Goal: Task Accomplishment & Management: Manage account settings

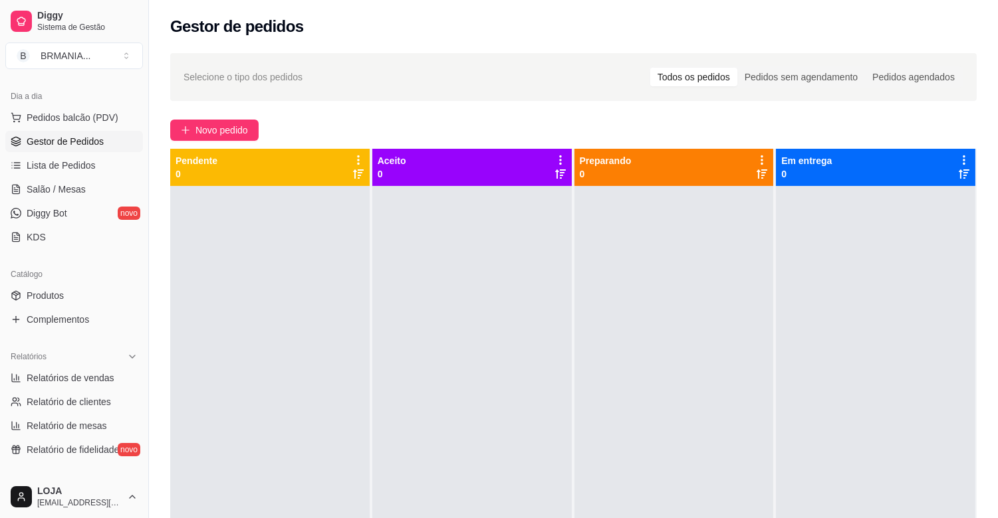
scroll to position [142, 0]
click at [126, 271] on div "Catálogo" at bounding box center [74, 271] width 138 height 21
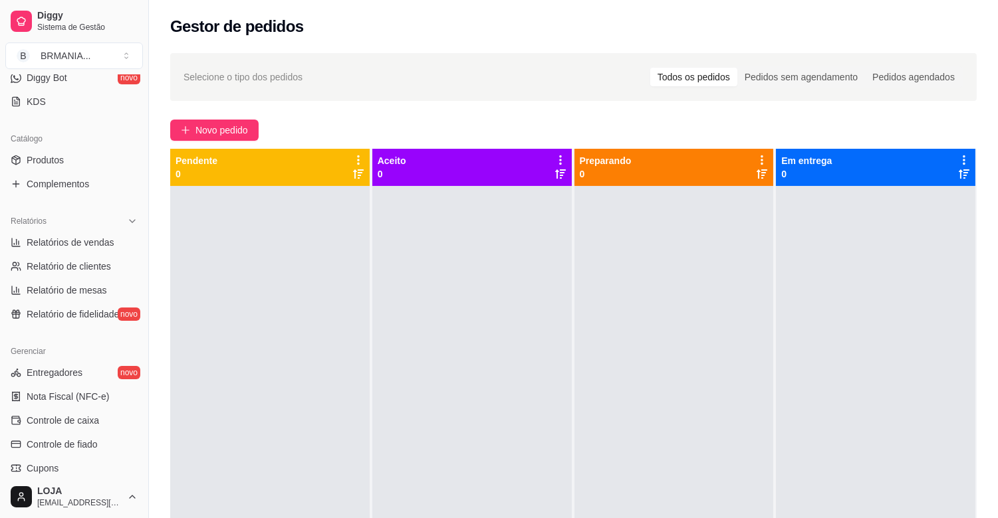
scroll to position [290, 0]
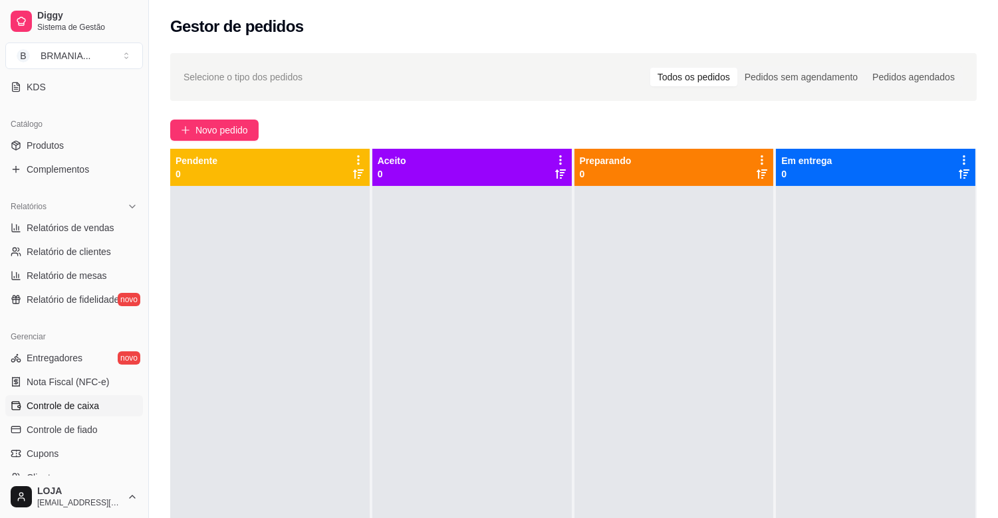
click at [56, 403] on span "Controle de caixa" at bounding box center [63, 405] width 72 height 13
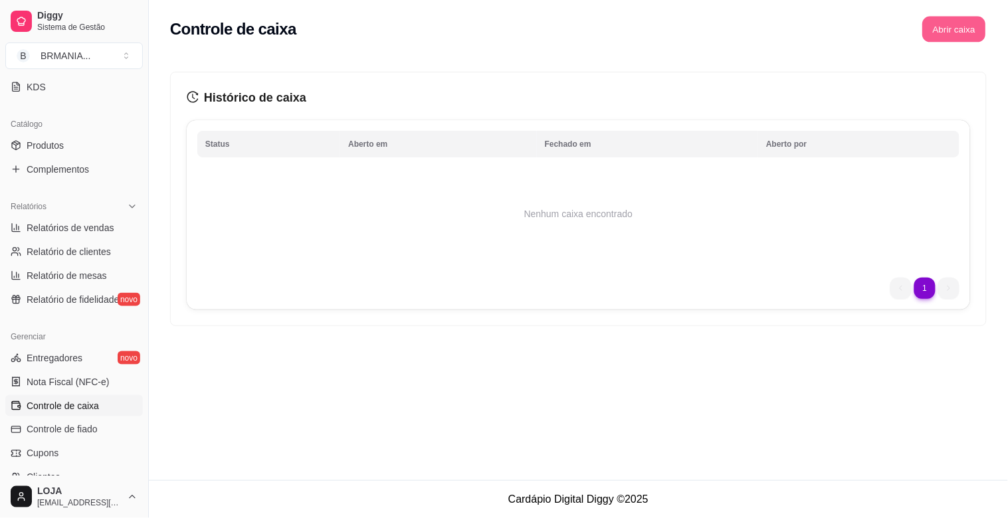
click at [949, 27] on button "Abrir caixa" at bounding box center [953, 30] width 63 height 26
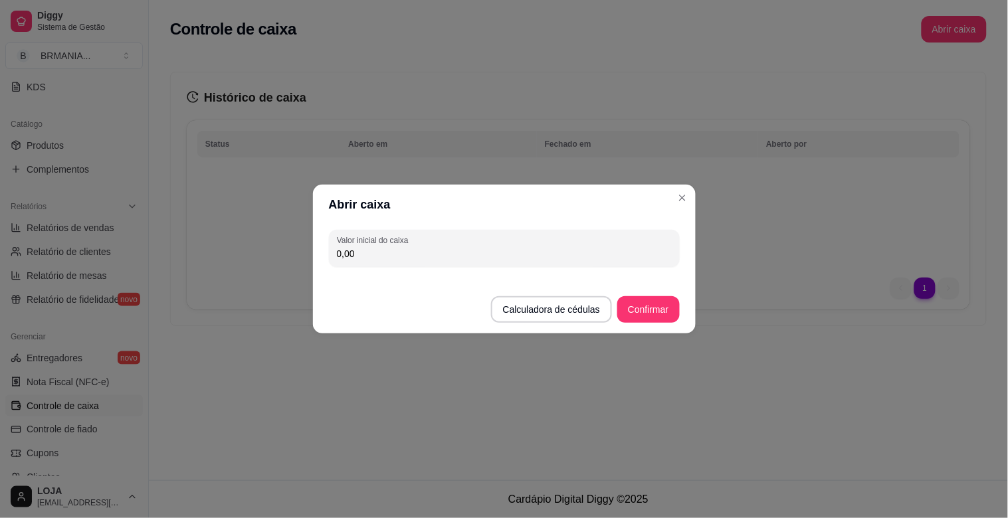
click at [403, 258] on input "0,00" at bounding box center [504, 253] width 335 height 13
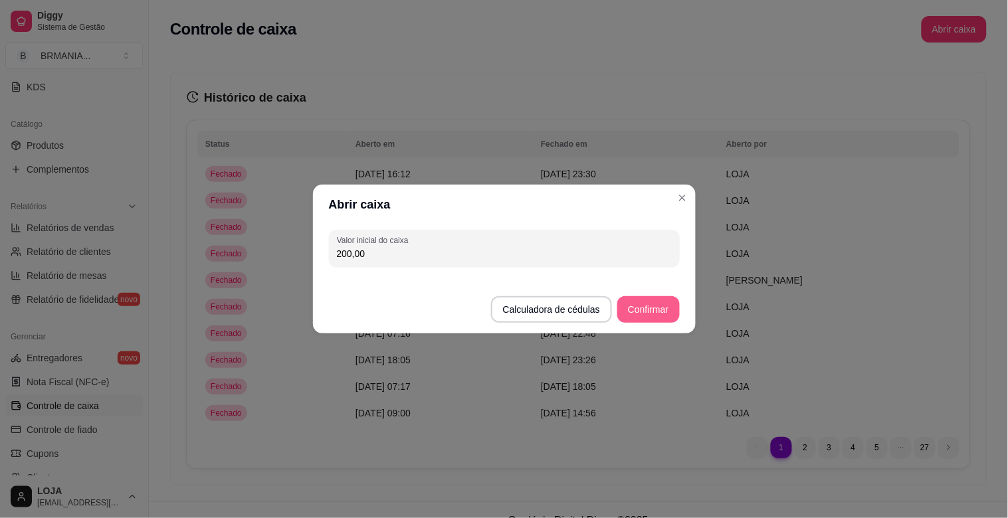
type input "200,00"
click at [645, 310] on button "Confirmar" at bounding box center [648, 309] width 62 height 27
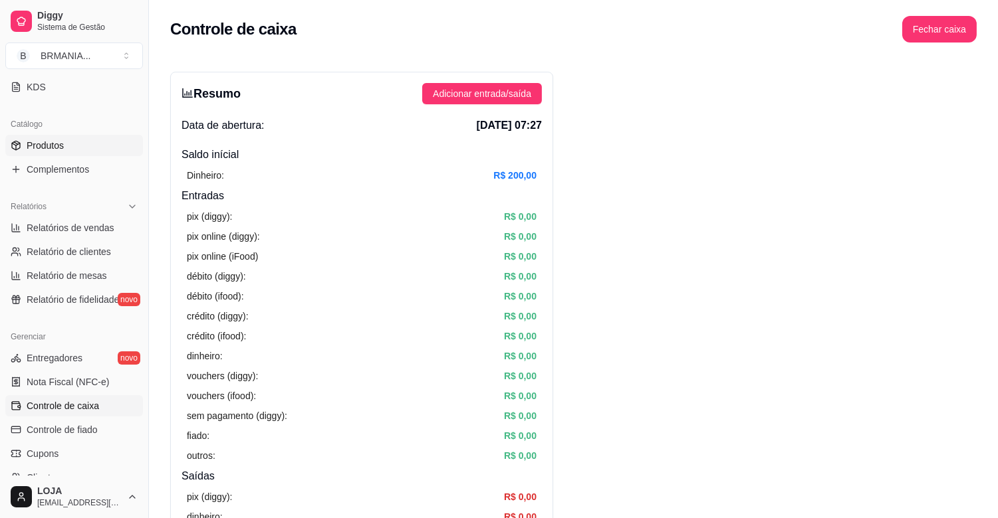
click at [36, 143] on span "Produtos" at bounding box center [45, 145] width 37 height 13
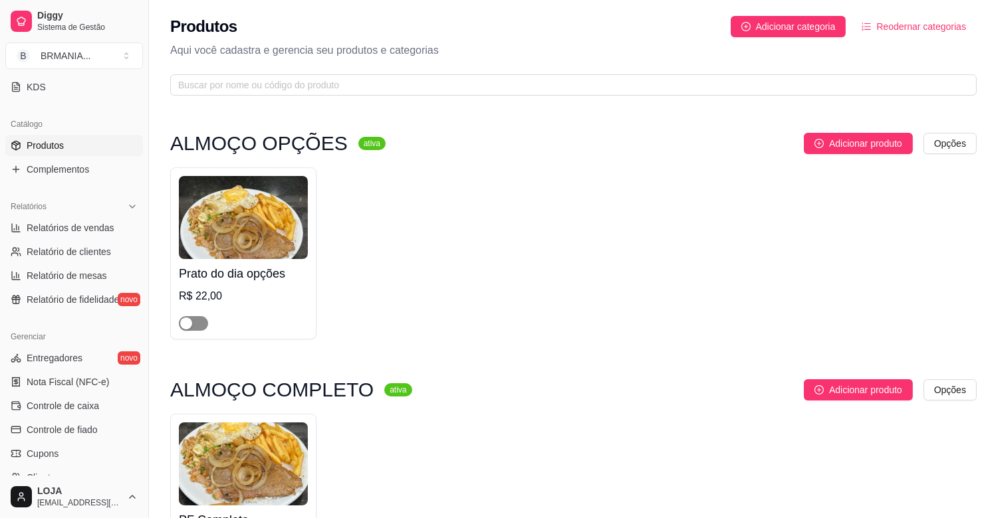
click at [201, 322] on span "button" at bounding box center [193, 323] width 29 height 15
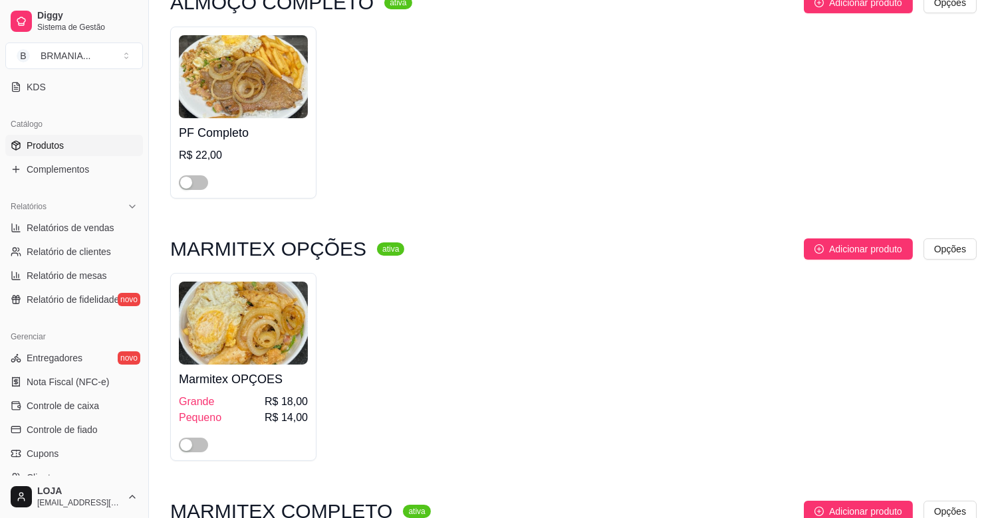
scroll to position [428, 0]
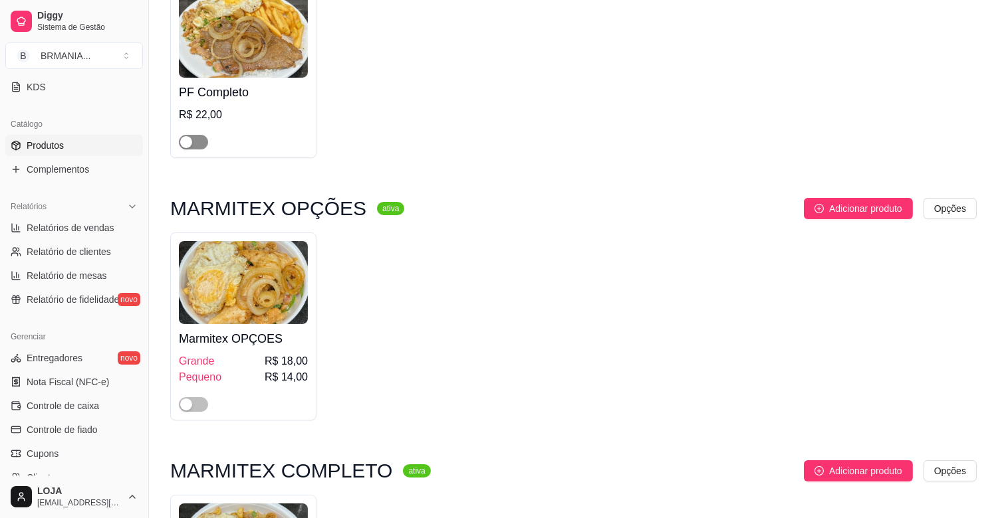
click at [197, 147] on span "button" at bounding box center [193, 142] width 29 height 15
click at [201, 409] on span "button" at bounding box center [193, 404] width 29 height 15
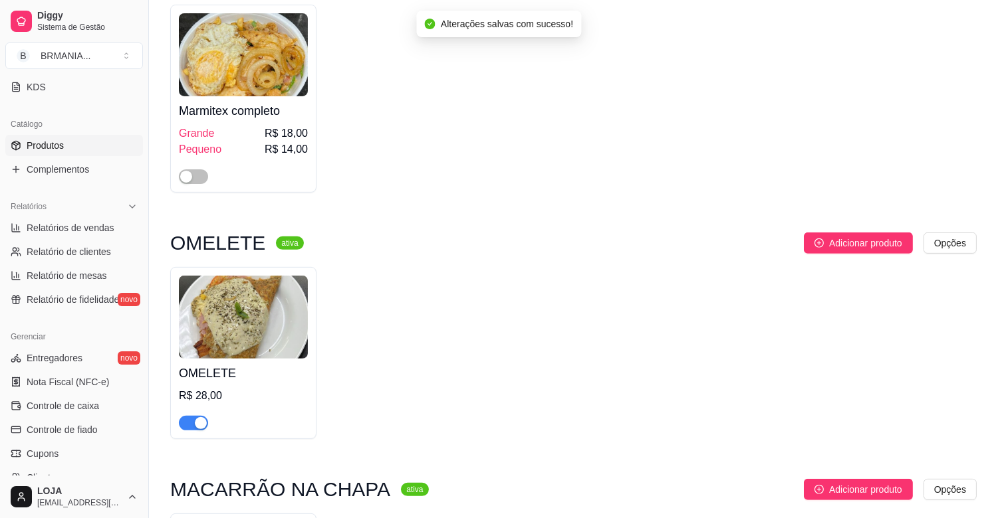
scroll to position [979, 0]
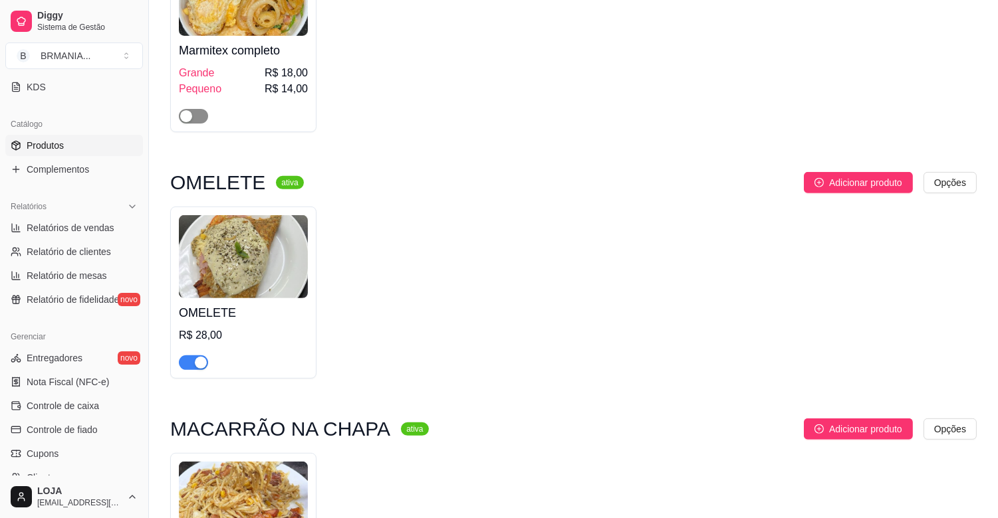
click at [197, 117] on span "button" at bounding box center [193, 116] width 29 height 15
click at [200, 369] on div "button" at bounding box center [201, 363] width 12 height 12
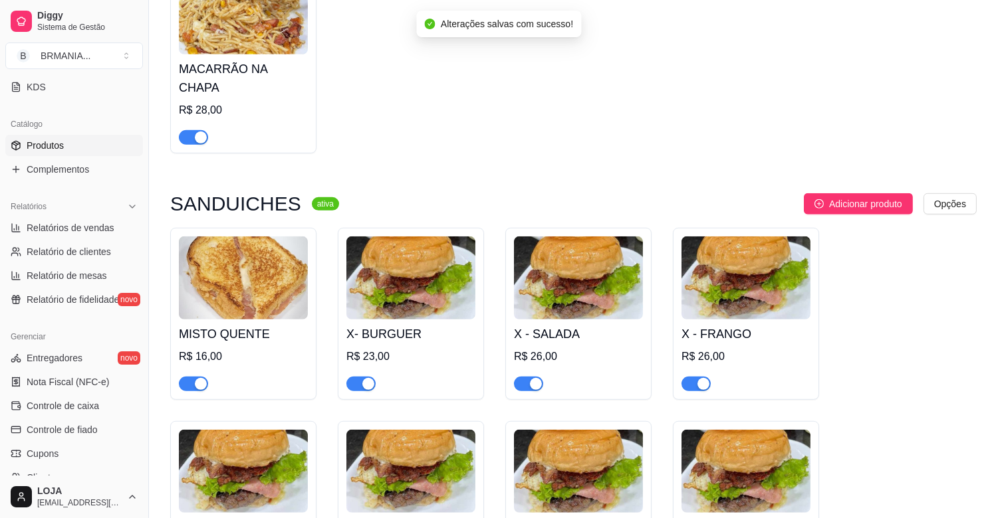
scroll to position [1489, 0]
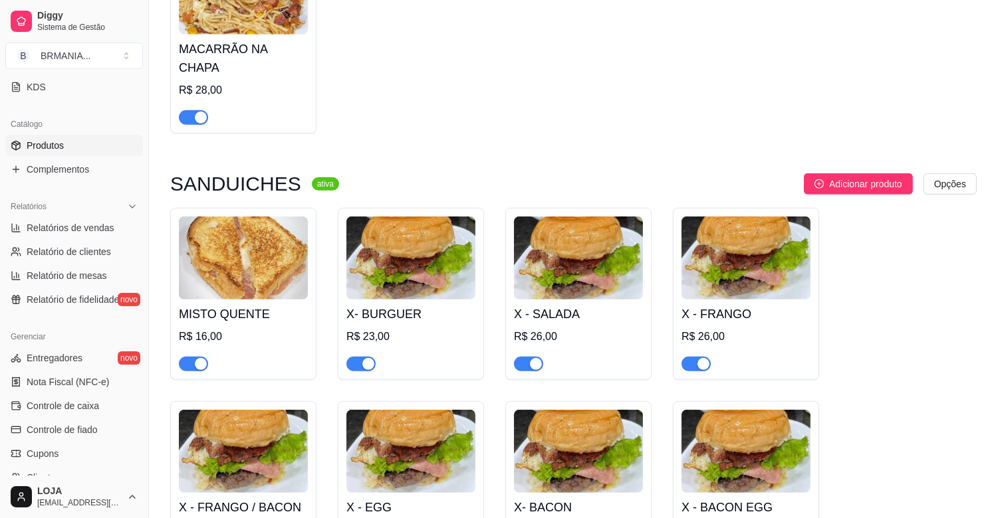
click at [201, 112] on div "button" at bounding box center [201, 118] width 12 height 12
click at [202, 358] on div "button" at bounding box center [201, 364] width 12 height 12
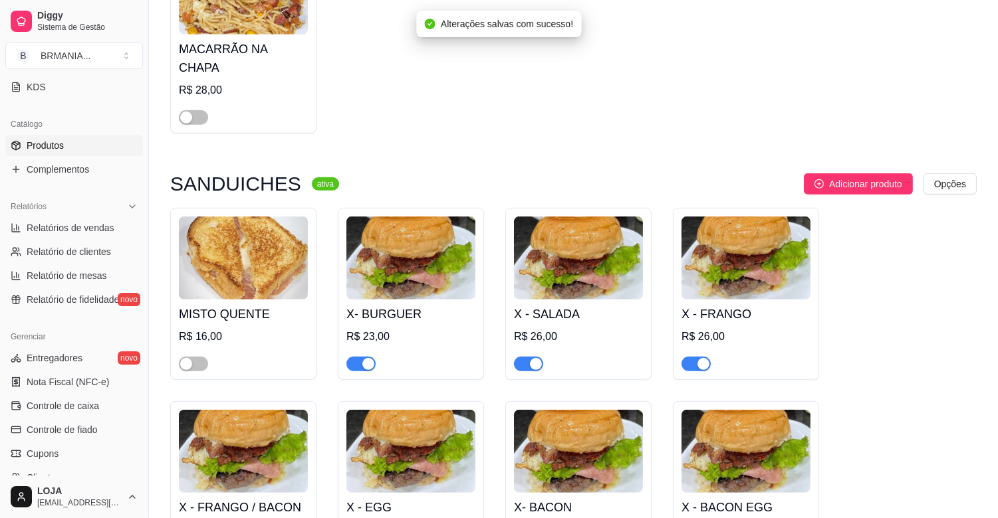
click at [368, 358] on div "button" at bounding box center [368, 364] width 12 height 12
click at [534, 358] on div "button" at bounding box center [536, 364] width 12 height 12
click at [700, 358] on div "button" at bounding box center [703, 364] width 12 height 12
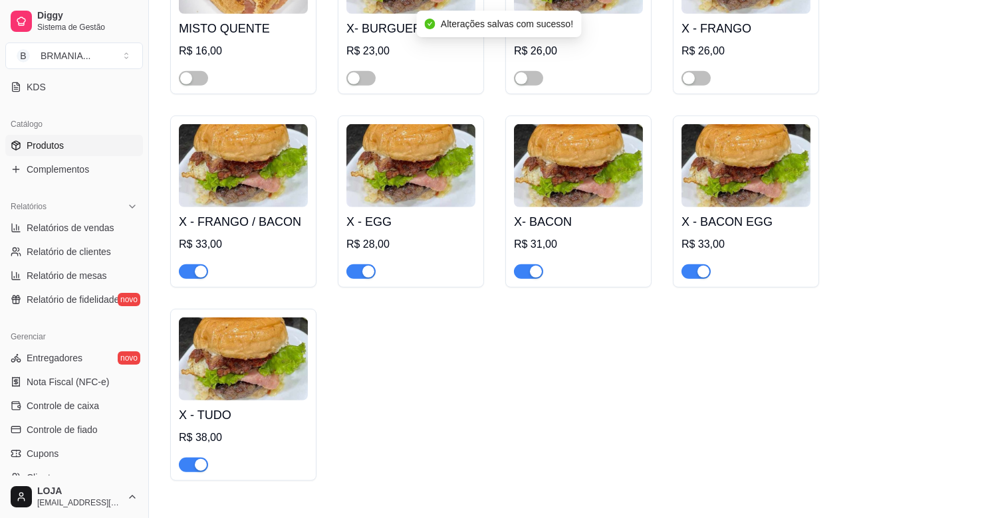
scroll to position [1836, 0]
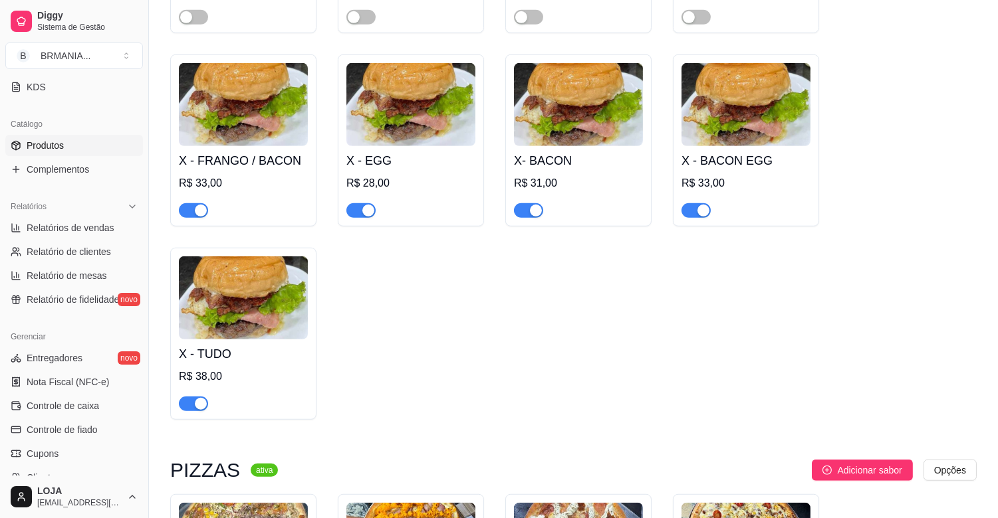
drag, startPoint x: 699, startPoint y: 196, endPoint x: 692, endPoint y: 198, distance: 7.6
click at [699, 205] on div "button" at bounding box center [703, 211] width 12 height 12
click at [532, 205] on div "button" at bounding box center [536, 211] width 12 height 12
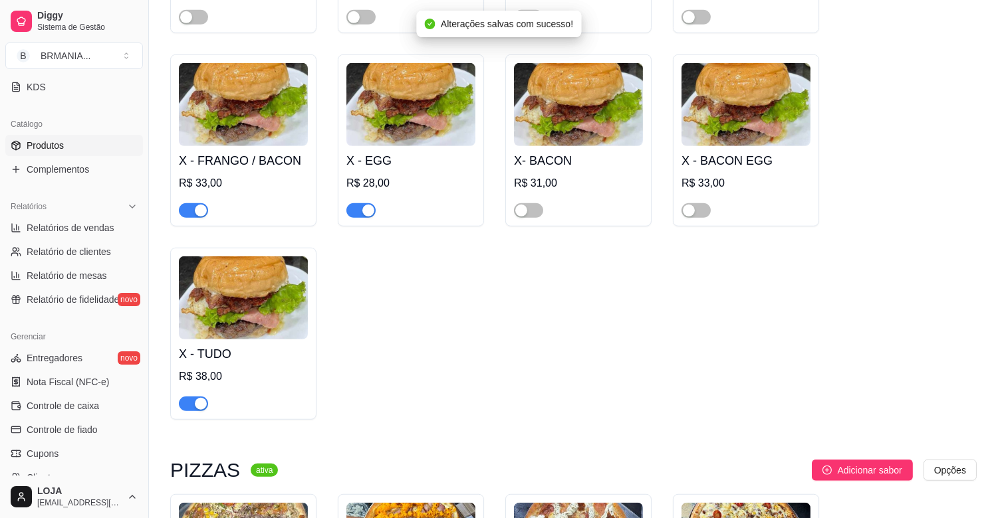
click at [360, 203] on span "button" at bounding box center [360, 210] width 29 height 15
click at [203, 205] on div "button" at bounding box center [201, 211] width 12 height 12
click at [200, 398] on div "button" at bounding box center [201, 404] width 12 height 12
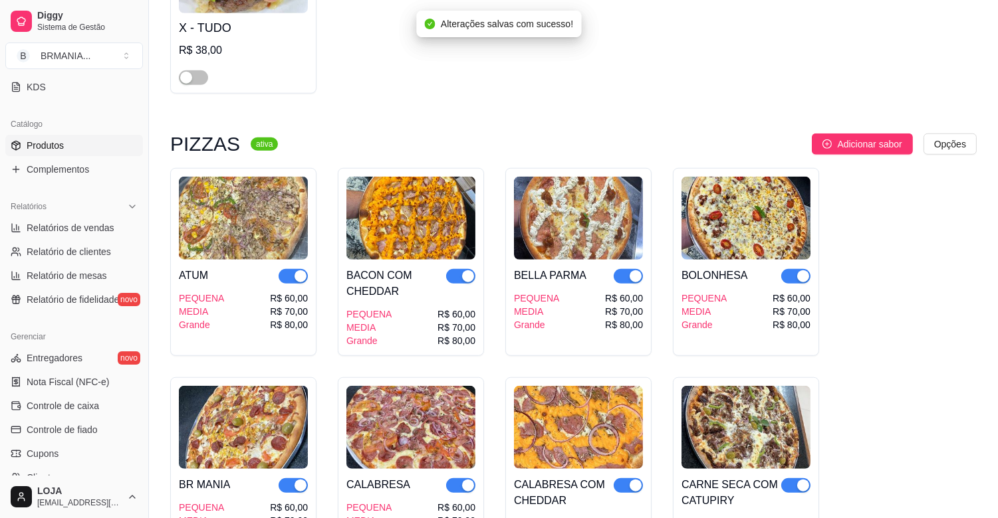
scroll to position [2224, 0]
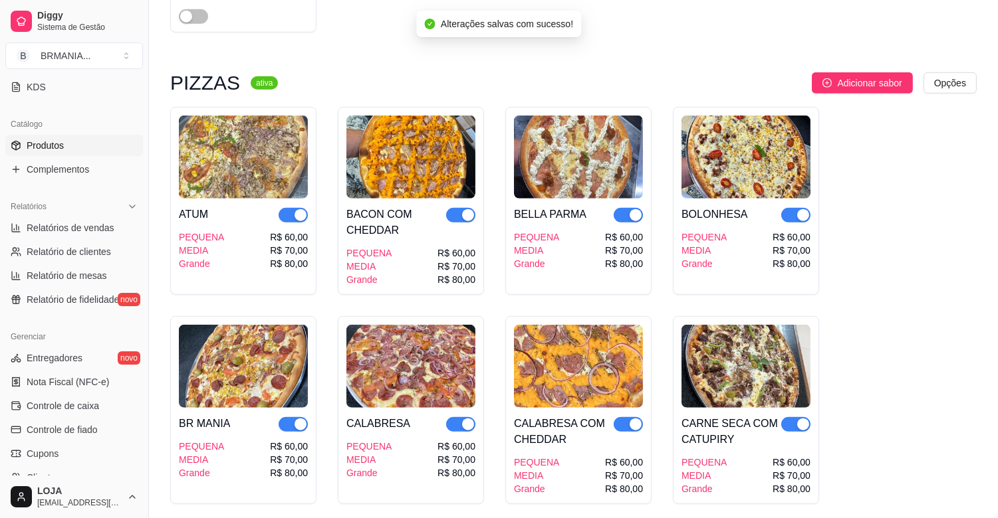
click at [792, 208] on span "button" at bounding box center [795, 215] width 29 height 15
click at [630, 209] on div "button" at bounding box center [635, 215] width 12 height 12
click at [462, 209] on div "button" at bounding box center [468, 215] width 12 height 12
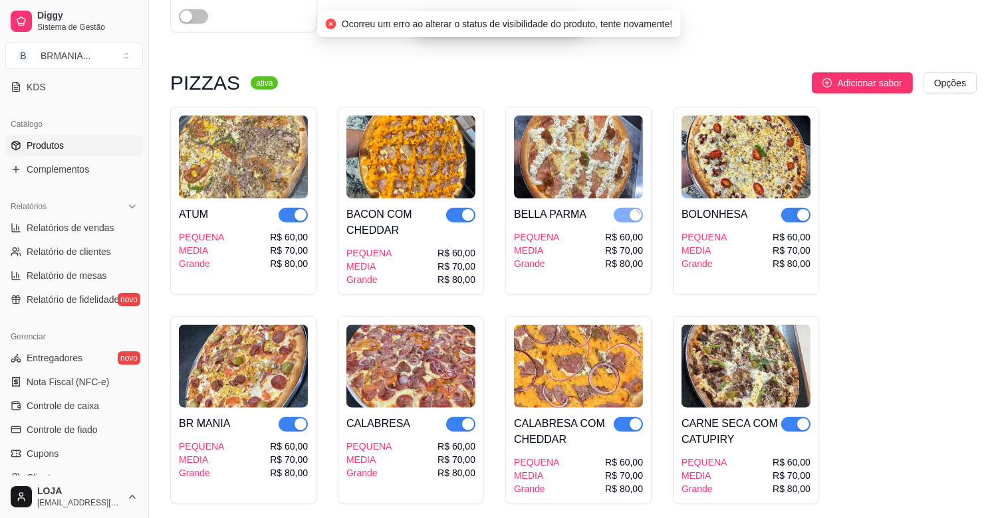
click at [301, 209] on div "button" at bounding box center [300, 215] width 12 height 12
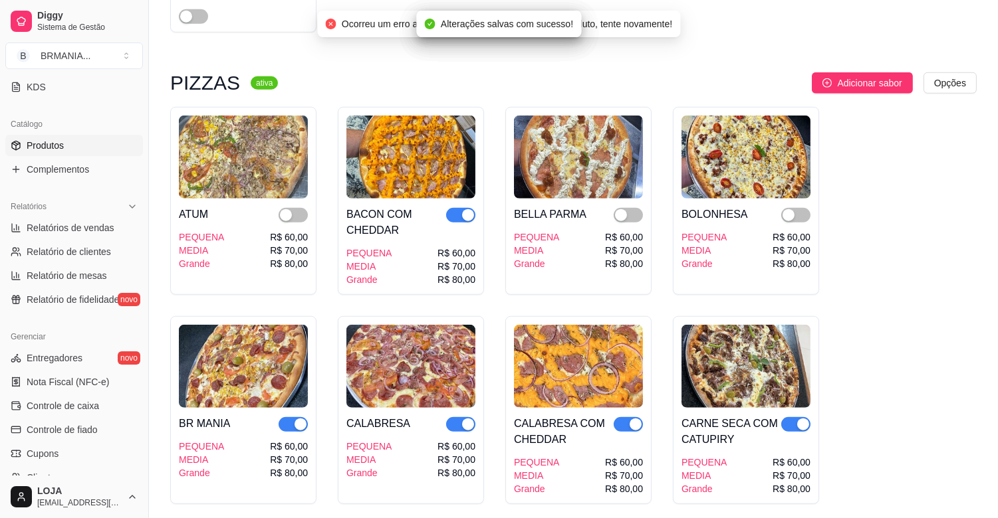
click at [466, 209] on div "button" at bounding box center [468, 215] width 12 height 12
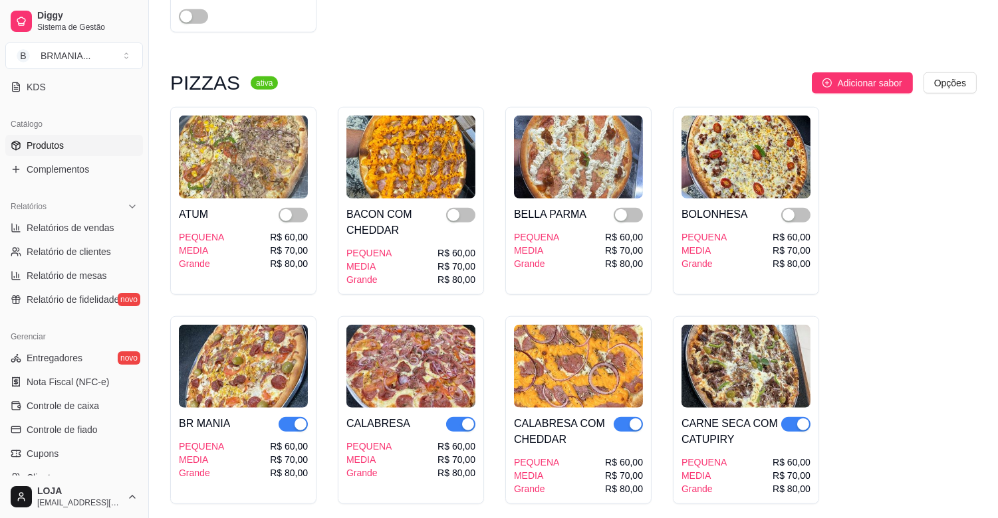
click at [802, 419] on div "button" at bounding box center [803, 425] width 12 height 12
click at [632, 419] on div "button" at bounding box center [635, 425] width 12 height 12
click at [469, 419] on div "button" at bounding box center [468, 425] width 12 height 12
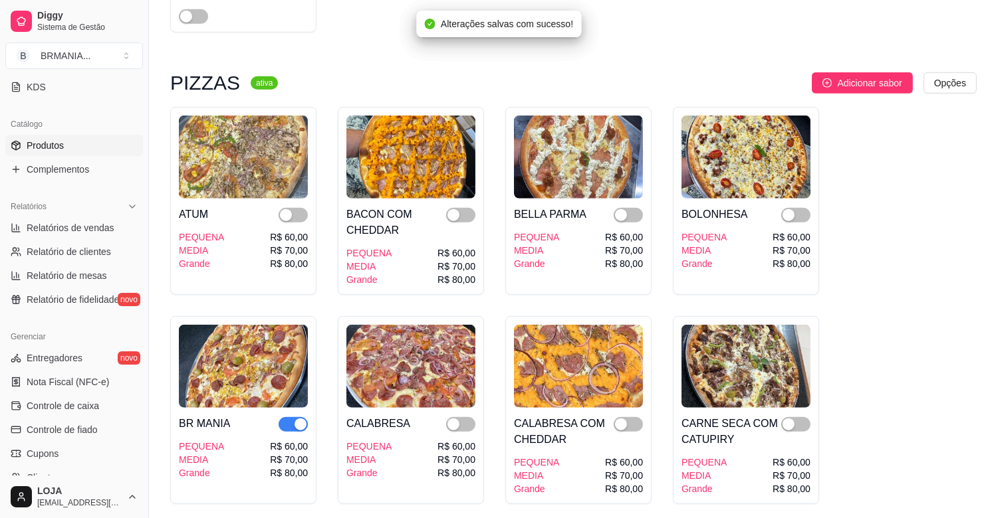
click at [301, 419] on div "button" at bounding box center [300, 425] width 12 height 12
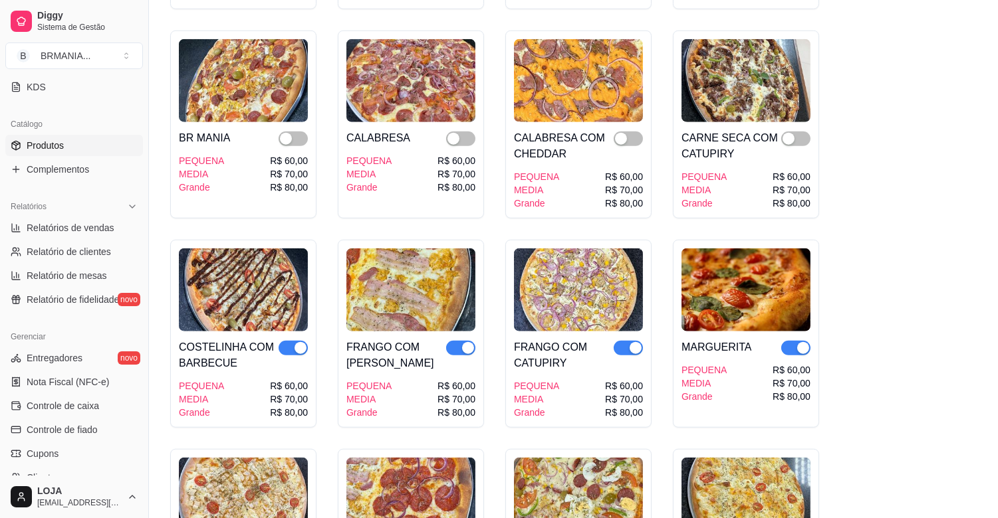
drag, startPoint x: 297, startPoint y: 335, endPoint x: 300, endPoint y: 343, distance: 8.6
click at [300, 342] on div "button" at bounding box center [300, 348] width 12 height 12
click at [463, 342] on div "button" at bounding box center [468, 348] width 12 height 12
click at [636, 342] on div "button" at bounding box center [635, 348] width 12 height 12
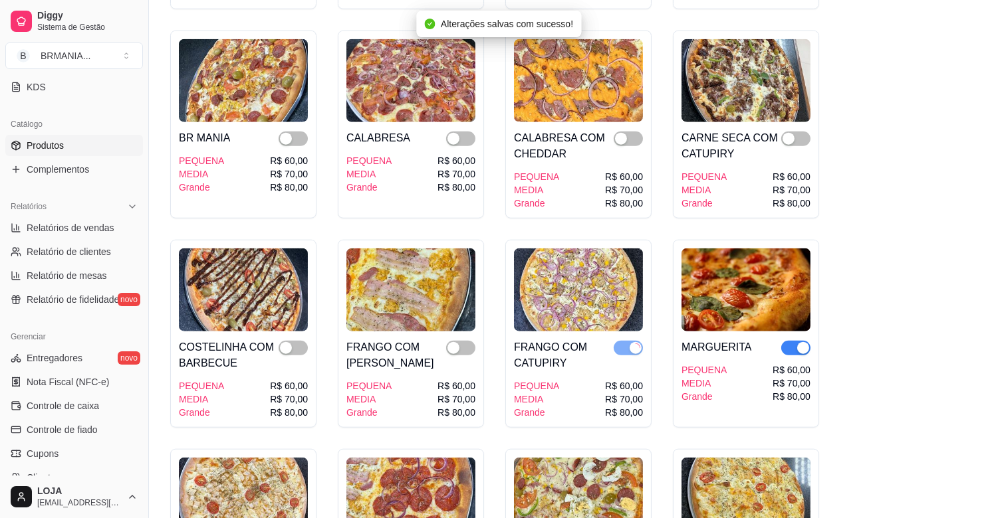
click at [802, 342] on div "button" at bounding box center [803, 348] width 12 height 12
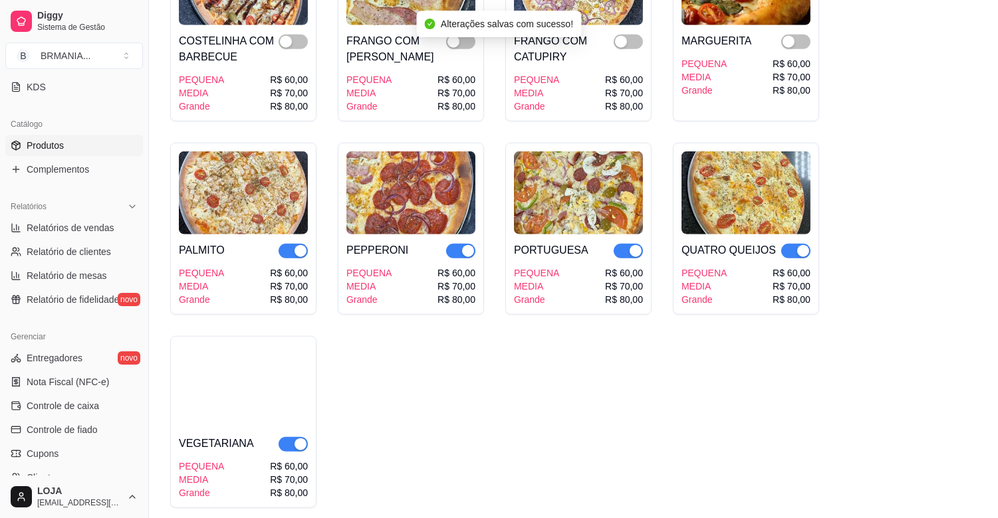
scroll to position [2836, 0]
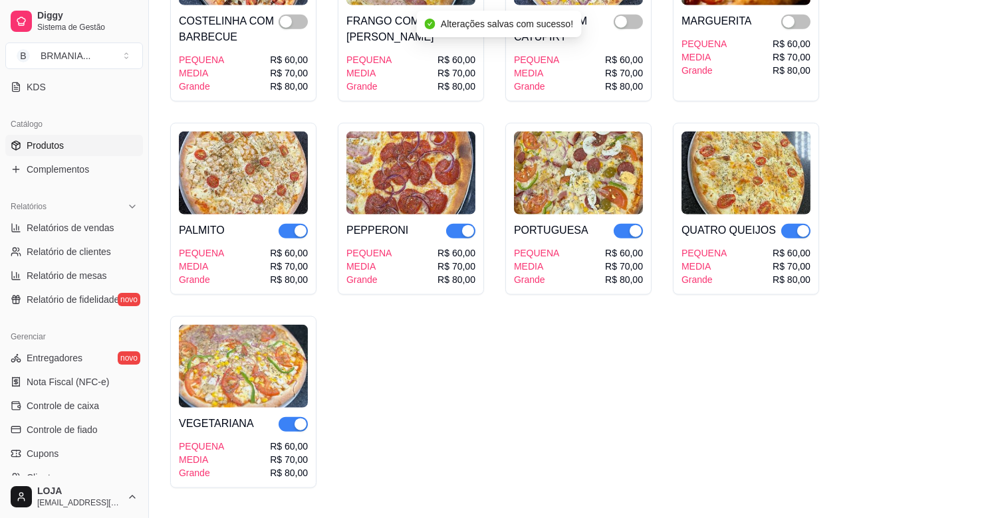
click at [797, 225] on div "button" at bounding box center [803, 231] width 12 height 12
click at [626, 224] on button "button" at bounding box center [627, 231] width 29 height 15
click at [464, 225] on div "button" at bounding box center [468, 231] width 12 height 12
click at [296, 225] on div "button" at bounding box center [300, 231] width 12 height 12
click at [303, 419] on div "button" at bounding box center [300, 425] width 12 height 12
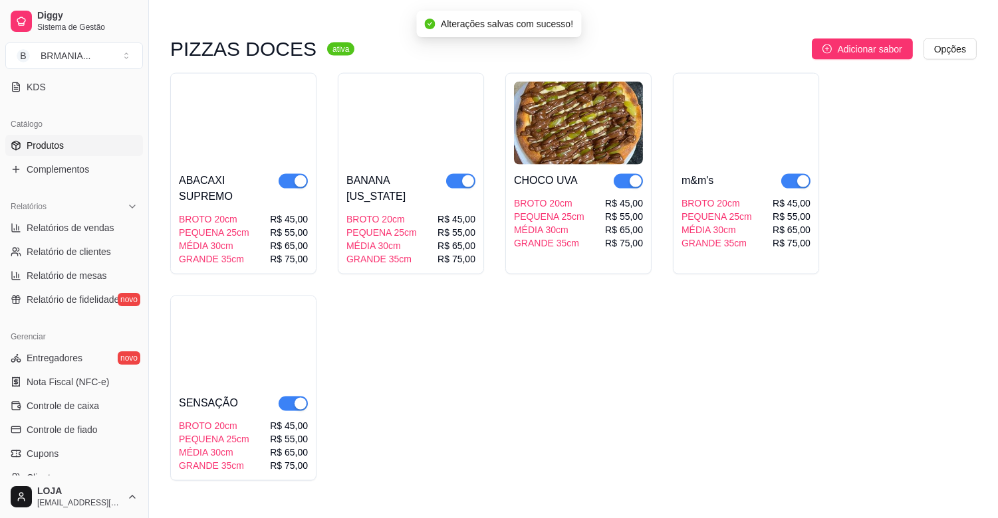
scroll to position [3448, 0]
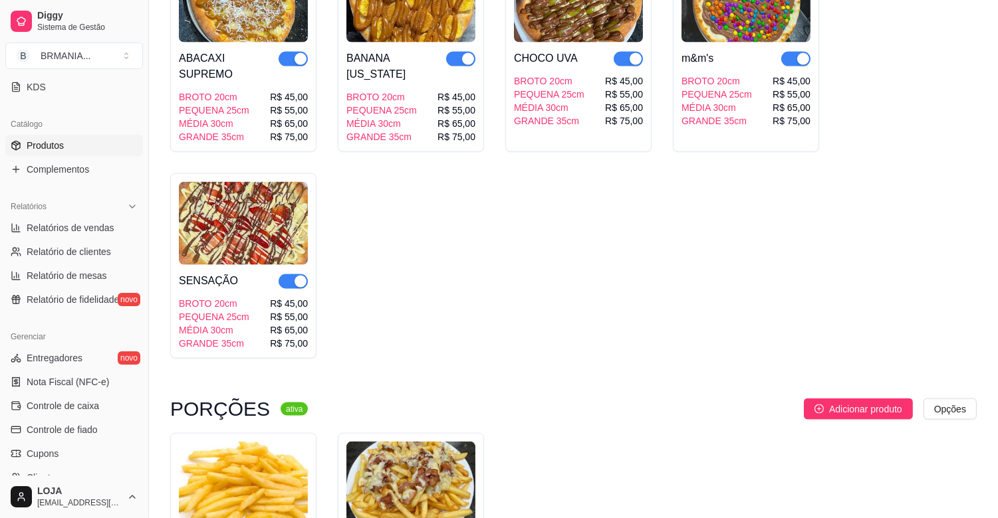
click at [799, 53] on div "button" at bounding box center [803, 59] width 12 height 12
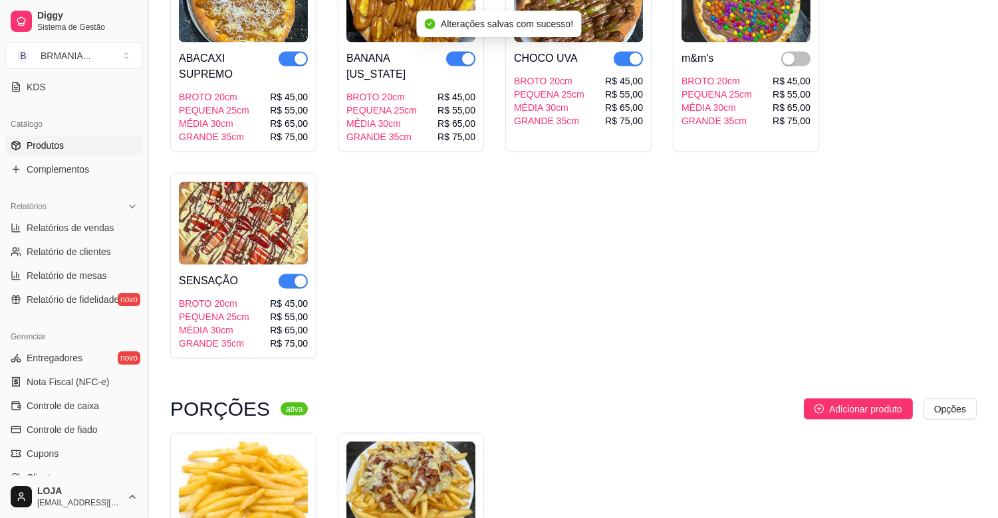
drag, startPoint x: 635, startPoint y: 49, endPoint x: 565, endPoint y: 37, distance: 70.9
click at [635, 53] on div "button" at bounding box center [635, 59] width 12 height 12
click at [463, 53] on div "button" at bounding box center [468, 59] width 12 height 12
click at [298, 53] on div "button" at bounding box center [300, 59] width 12 height 12
click at [299, 276] on div "button" at bounding box center [300, 282] width 12 height 12
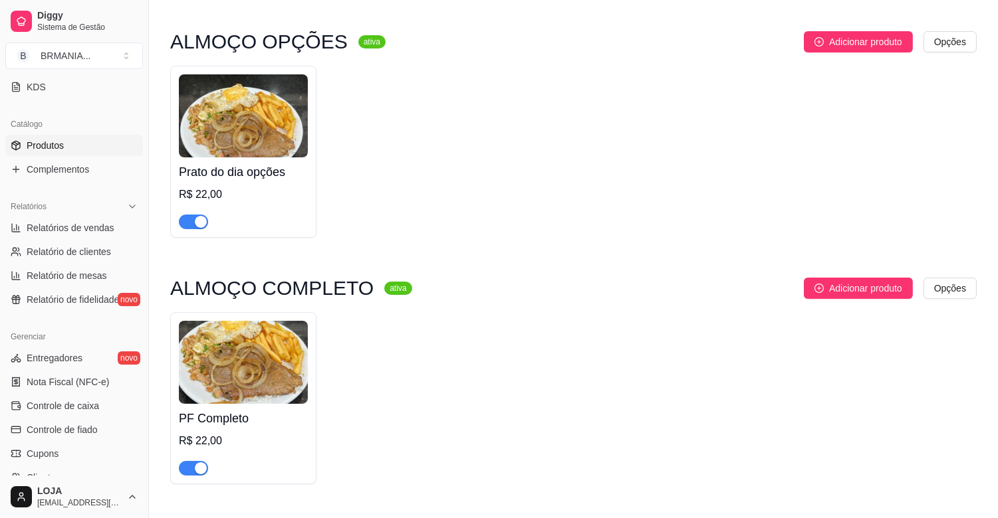
scroll to position [61, 0]
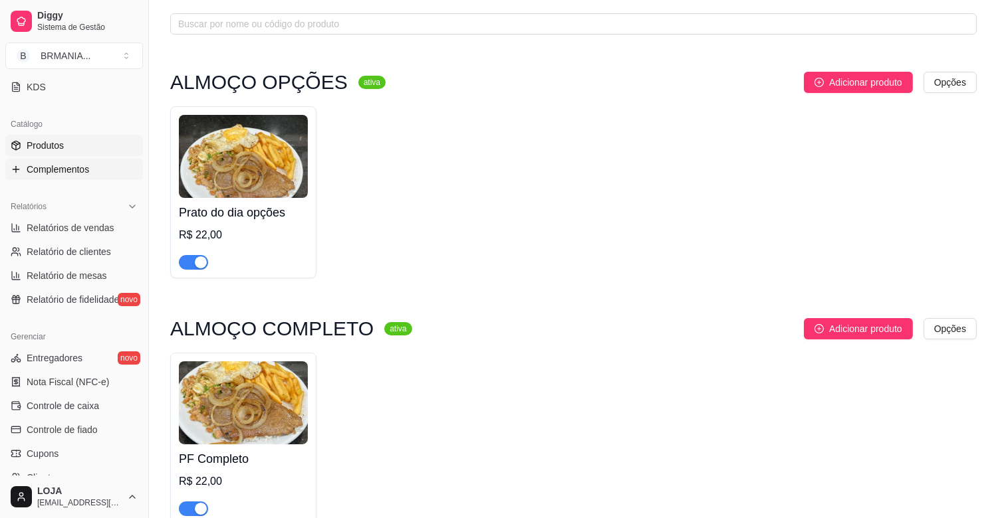
click at [63, 167] on span "Complementos" at bounding box center [58, 169] width 62 height 13
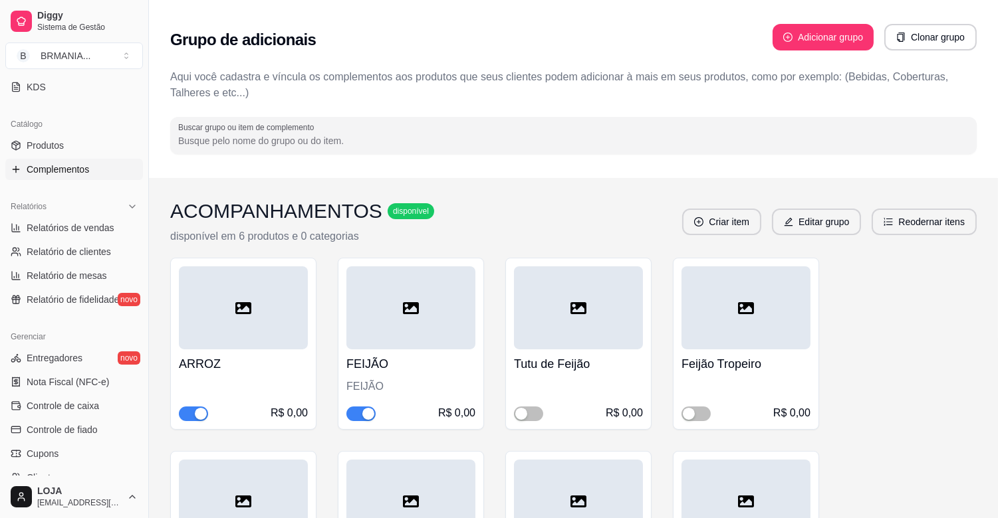
drag, startPoint x: 997, startPoint y: 41, endPoint x: 997, endPoint y: 62, distance: 21.3
click at [997, 62] on div "Grupo de adicionais Adicionar grupo Clonar grupo Aqui você cadastra e víncula o…" at bounding box center [573, 89] width 849 height 178
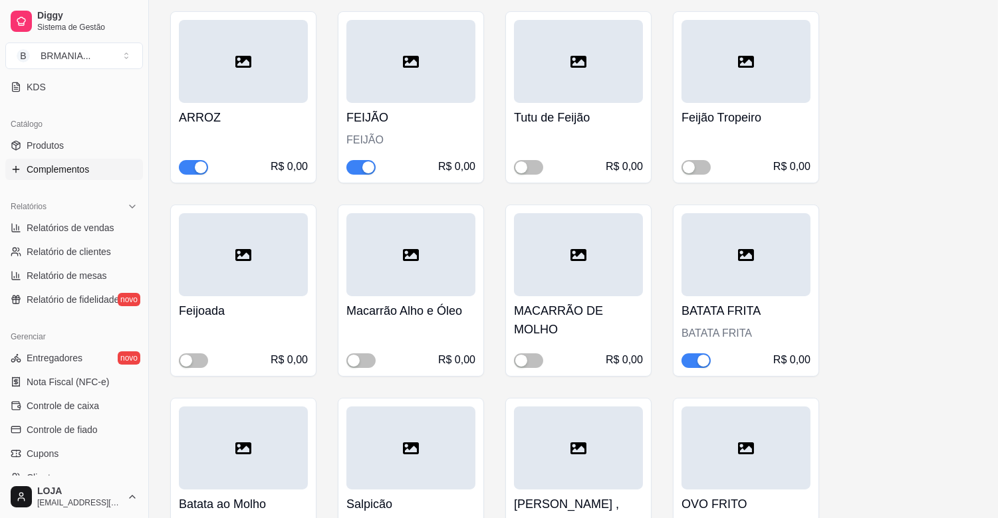
scroll to position [263, 0]
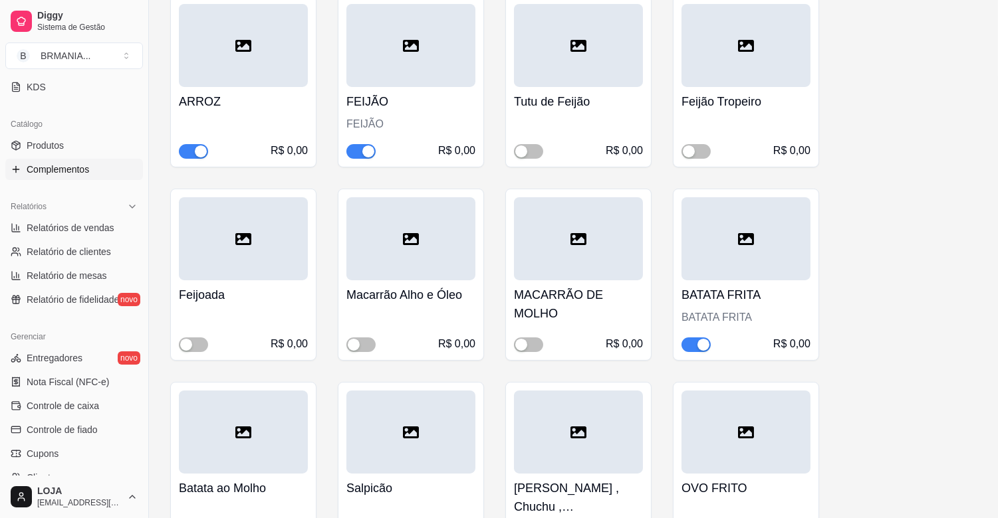
click at [701, 344] on div "button" at bounding box center [703, 345] width 12 height 12
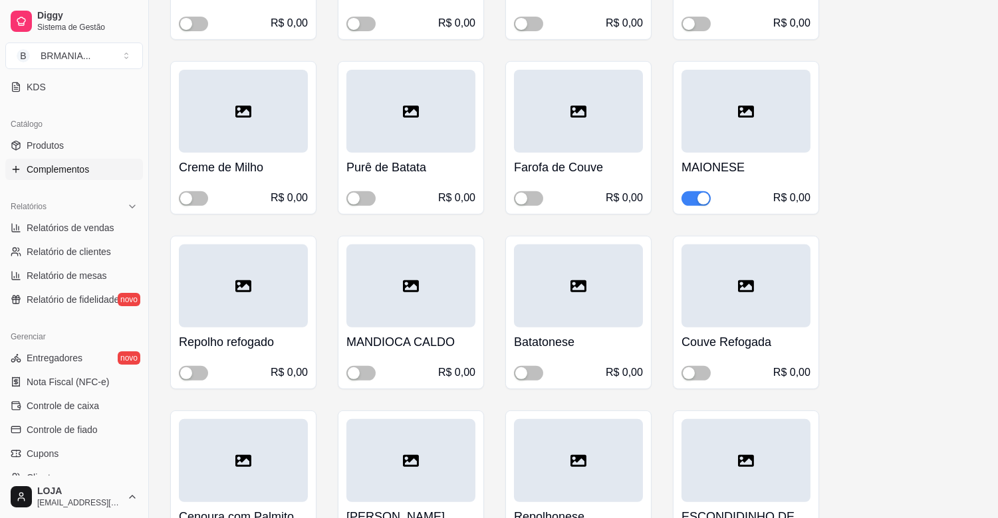
scroll to position [1003, 0]
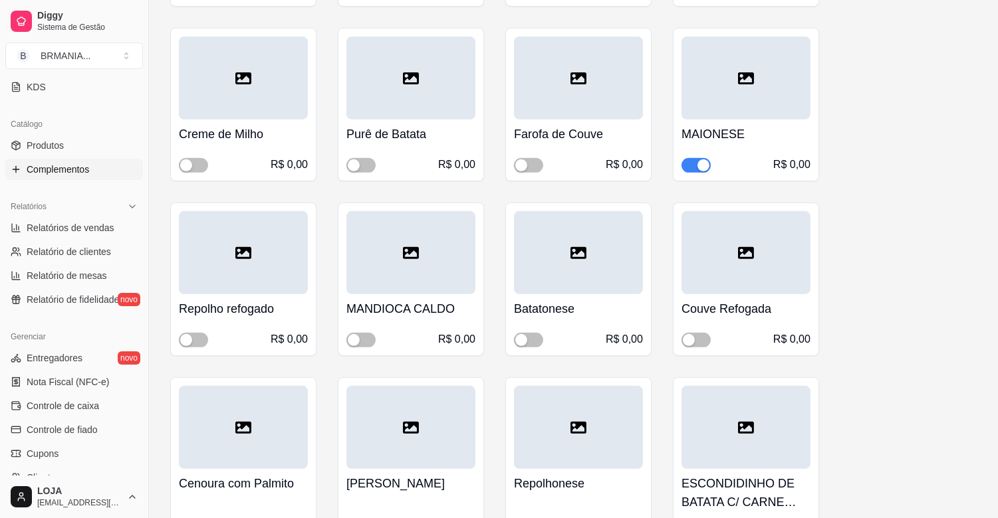
click at [702, 160] on div "button" at bounding box center [703, 165] width 12 height 12
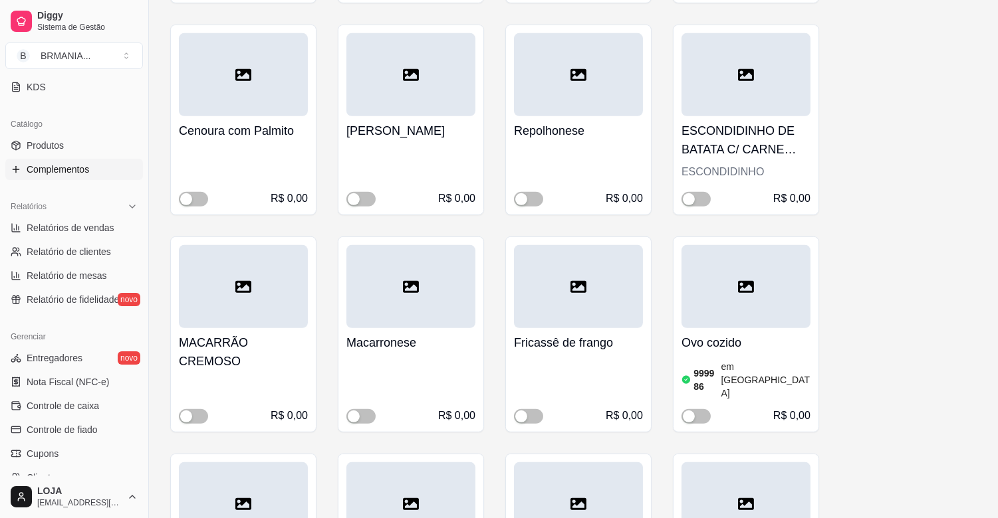
scroll to position [1390, 0]
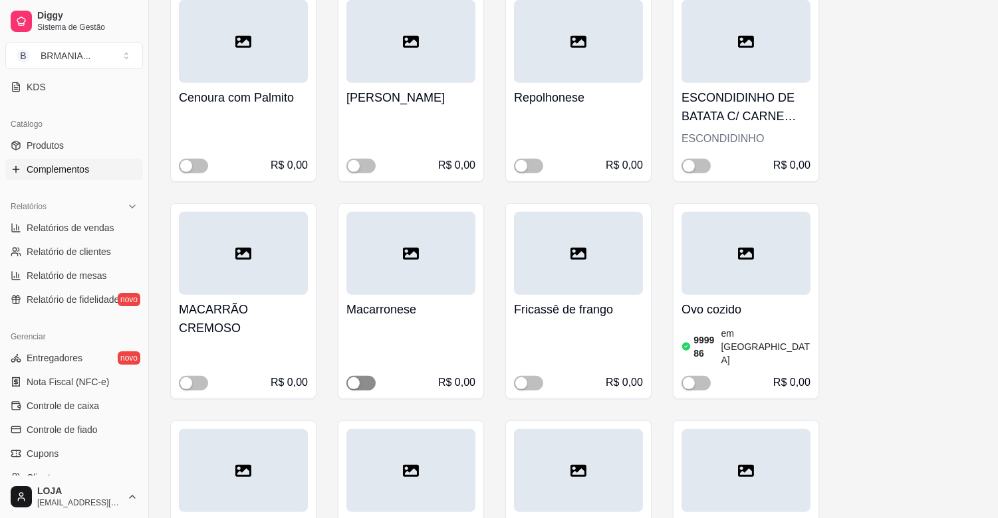
click at [369, 376] on span "button" at bounding box center [360, 383] width 29 height 15
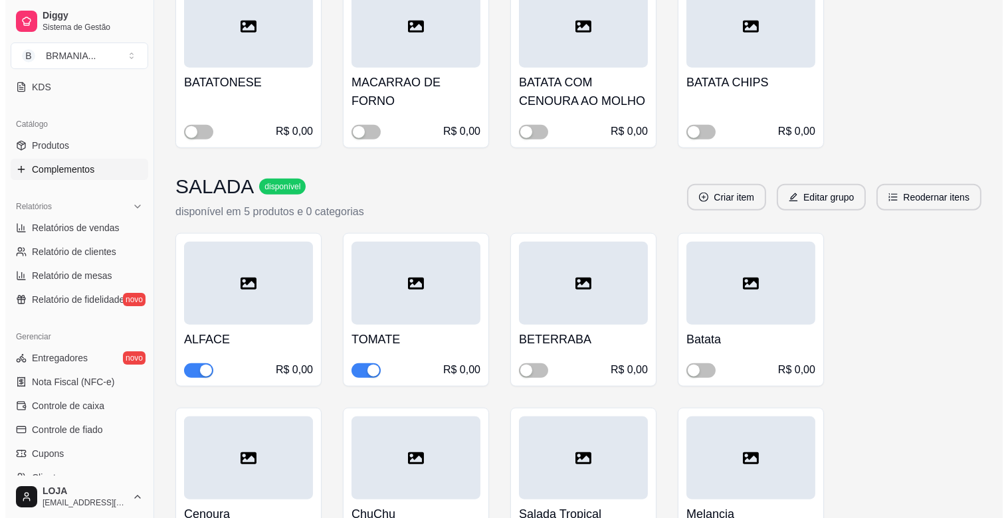
scroll to position [2565, 0]
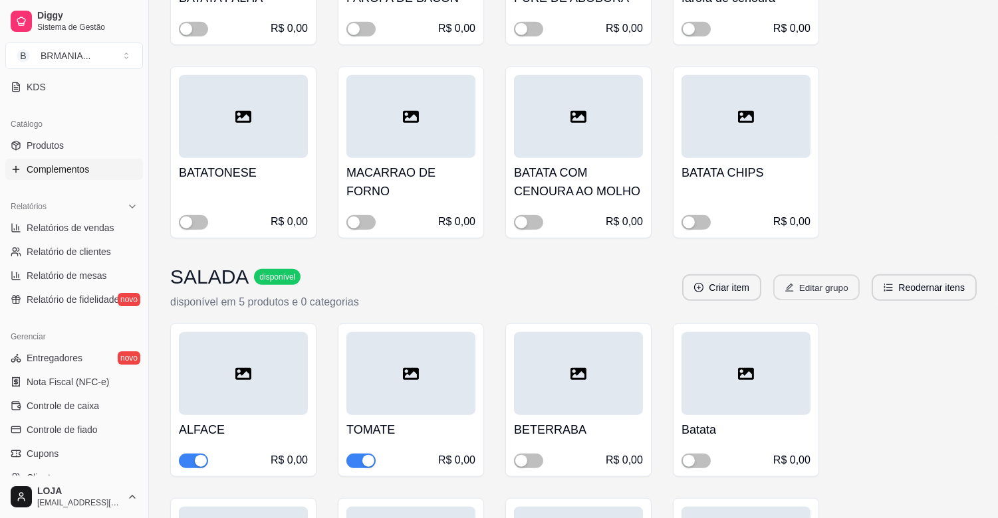
click at [811, 275] on button "Editar grupo" at bounding box center [816, 288] width 86 height 26
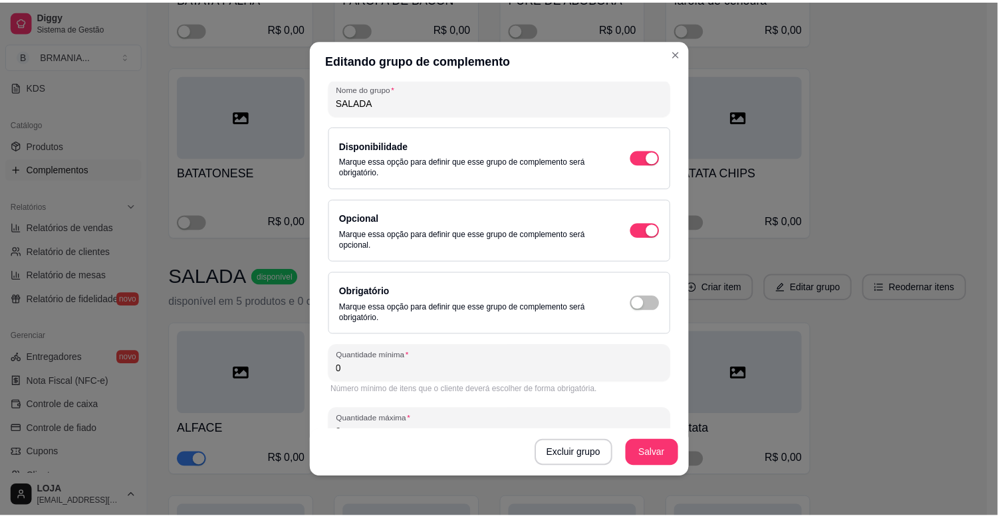
scroll to position [89, 0]
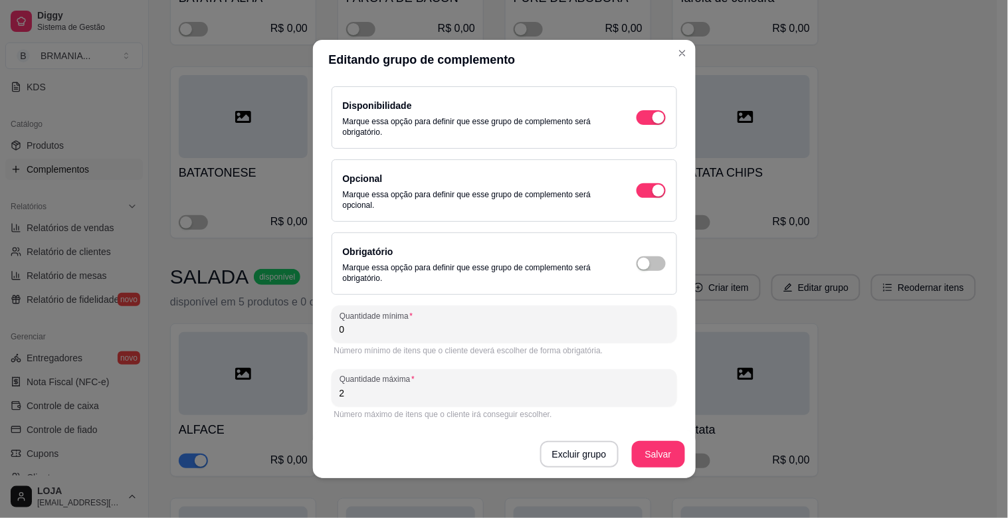
click at [344, 392] on input "2" at bounding box center [505, 393] width 330 height 13
type input "4"
click at [650, 452] on button "Salvar" at bounding box center [658, 454] width 53 height 27
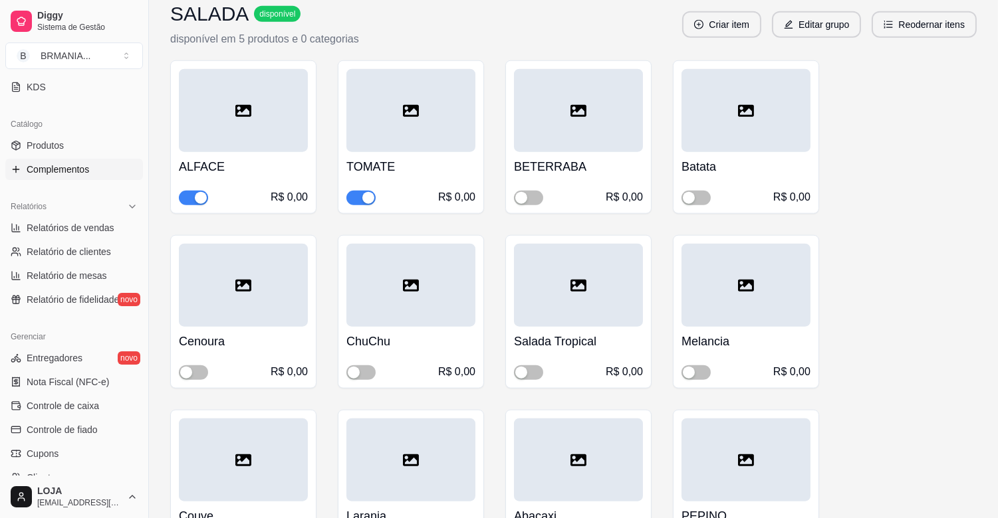
scroll to position [2853, 0]
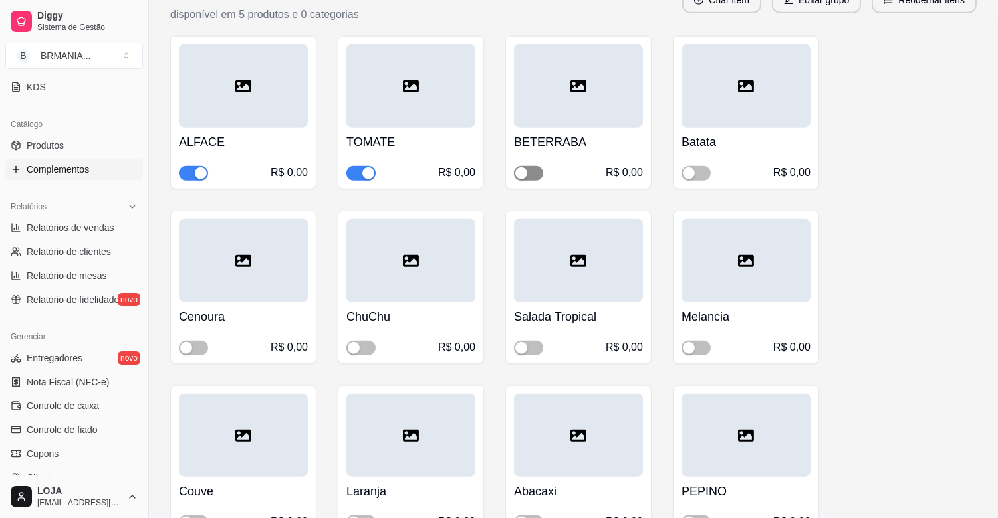
click at [523, 167] on div "button" at bounding box center [521, 173] width 12 height 12
click at [708, 341] on span "button" at bounding box center [695, 348] width 29 height 15
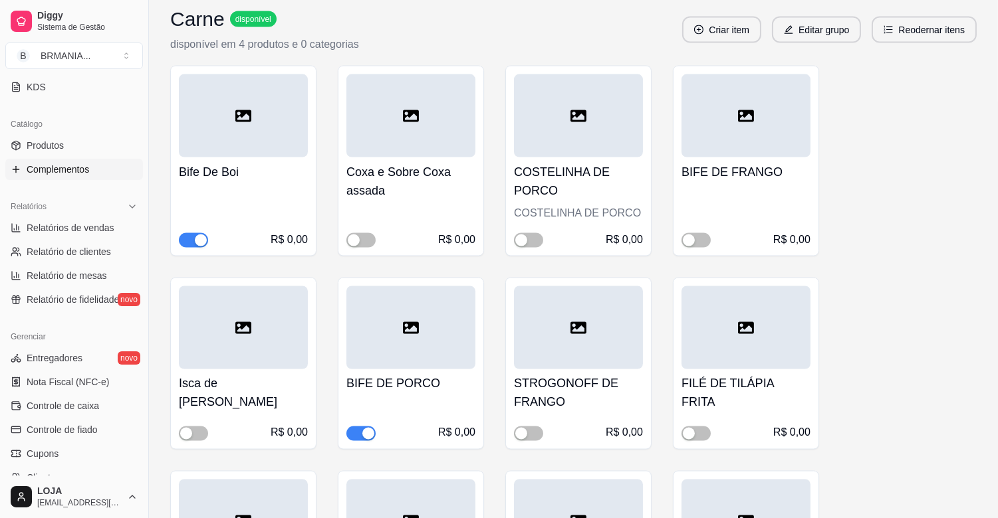
scroll to position [4152, 0]
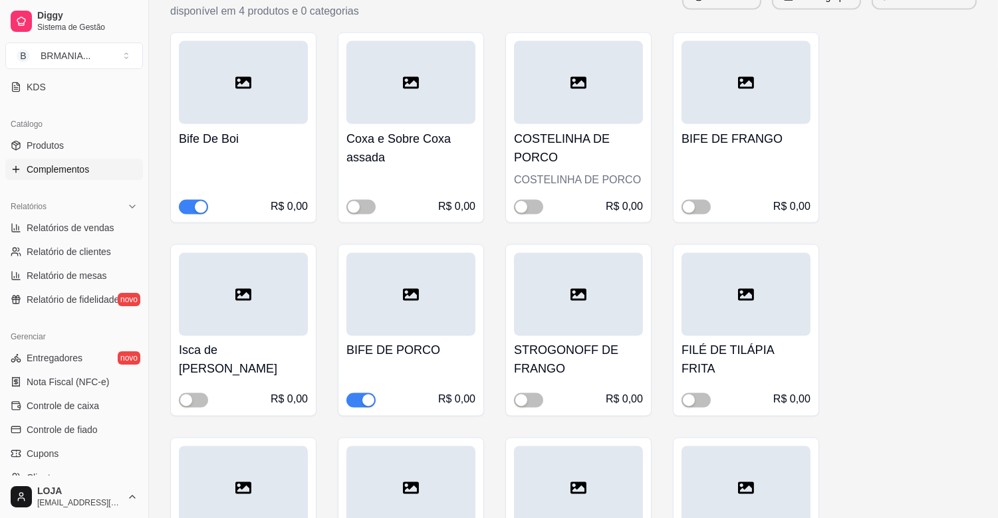
click at [366, 395] on div "button" at bounding box center [368, 401] width 12 height 12
click at [696, 200] on span "button" at bounding box center [695, 207] width 29 height 15
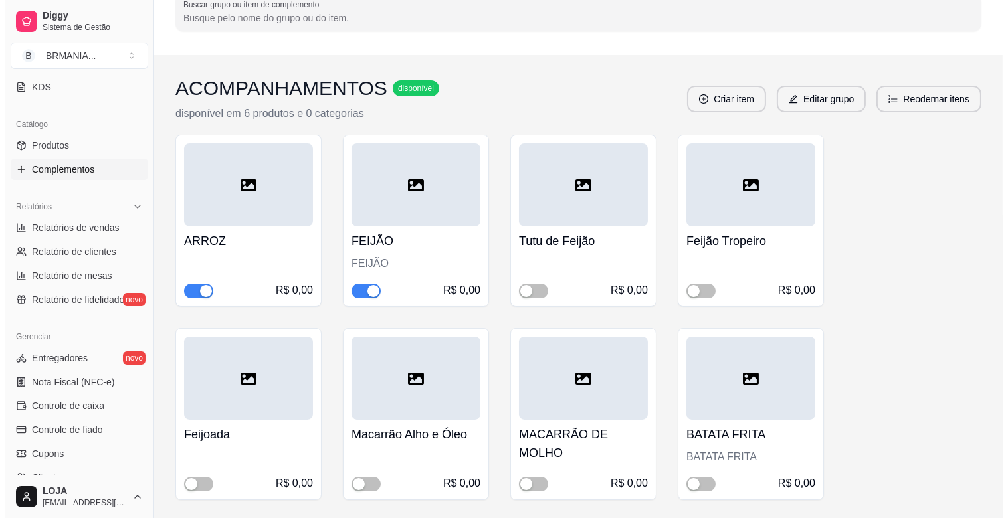
scroll to position [0, 0]
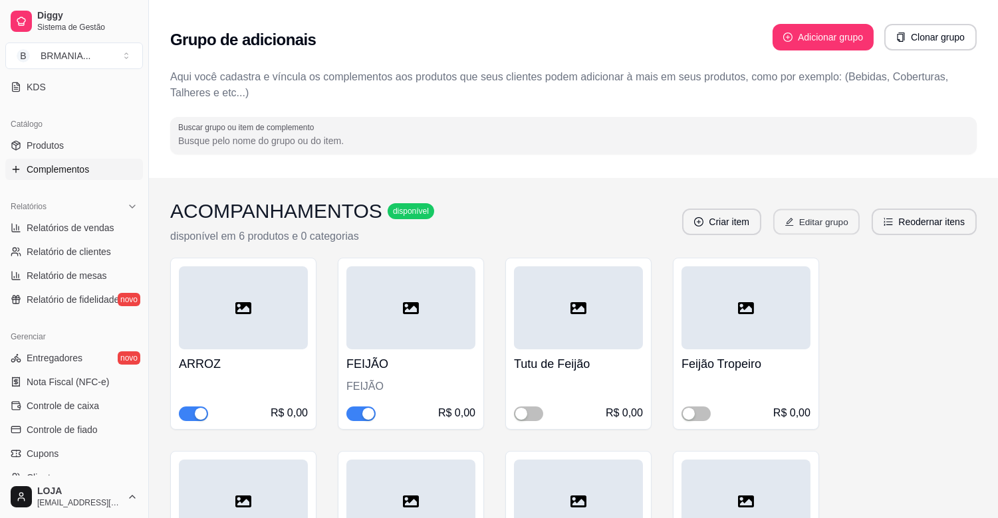
click at [821, 222] on button "Editar grupo" at bounding box center [816, 222] width 86 height 26
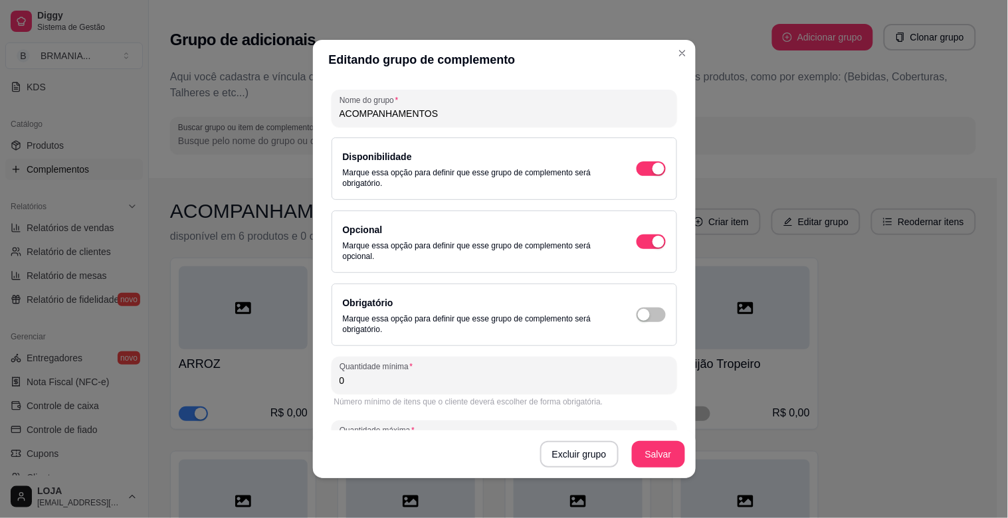
scroll to position [89, 0]
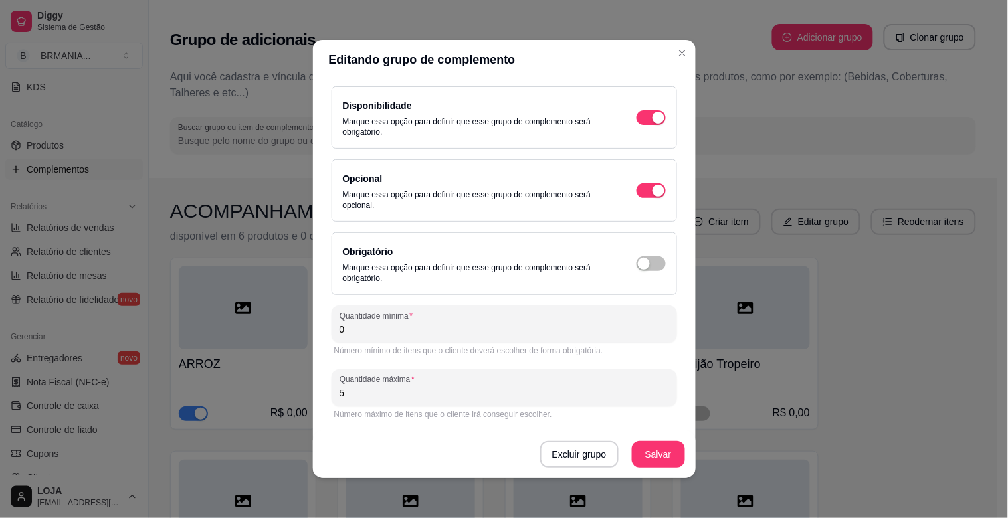
click at [350, 391] on input "5" at bounding box center [505, 393] width 330 height 13
type input "4"
click at [635, 450] on button "Salvar" at bounding box center [659, 455] width 52 height 26
